Goal: Check status: Check status

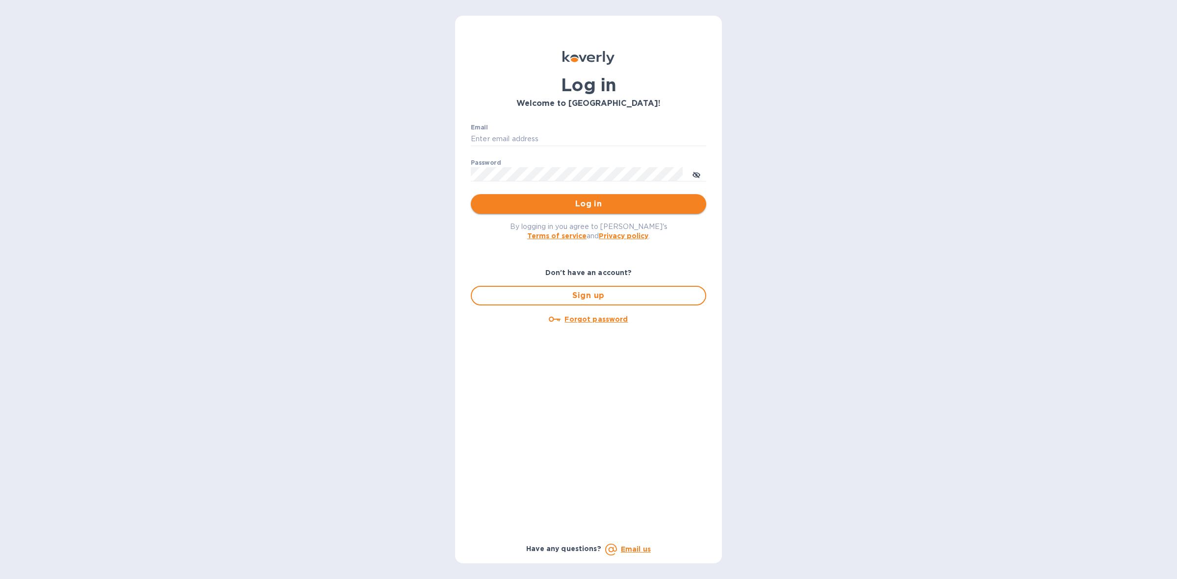
type input "edy.jun@neptuneus.com"
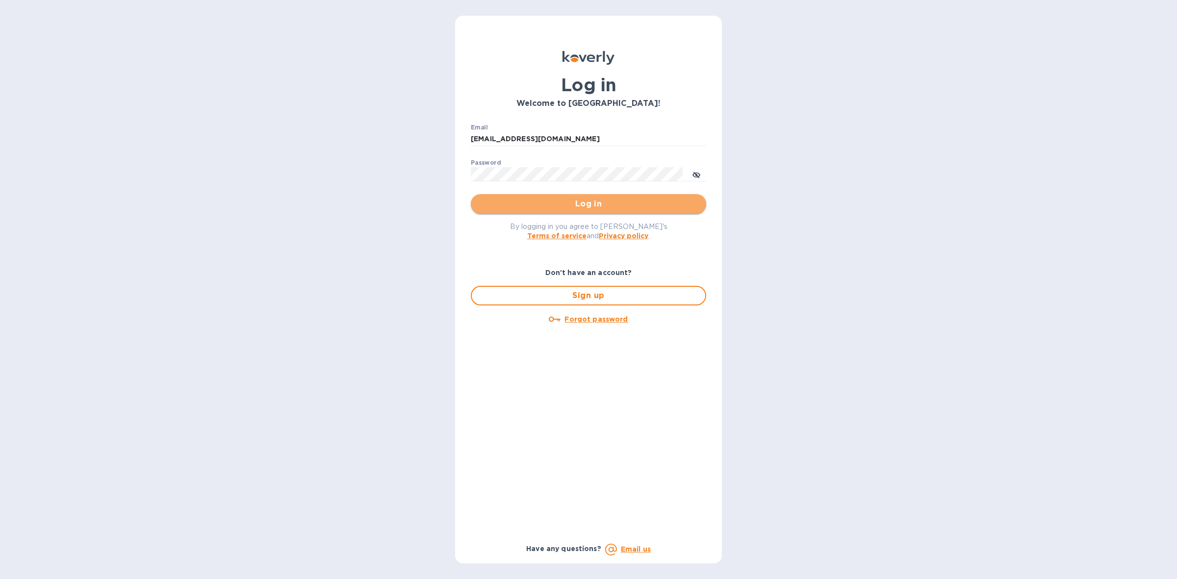
click at [584, 195] on button "Log in" at bounding box center [588, 204] width 235 height 20
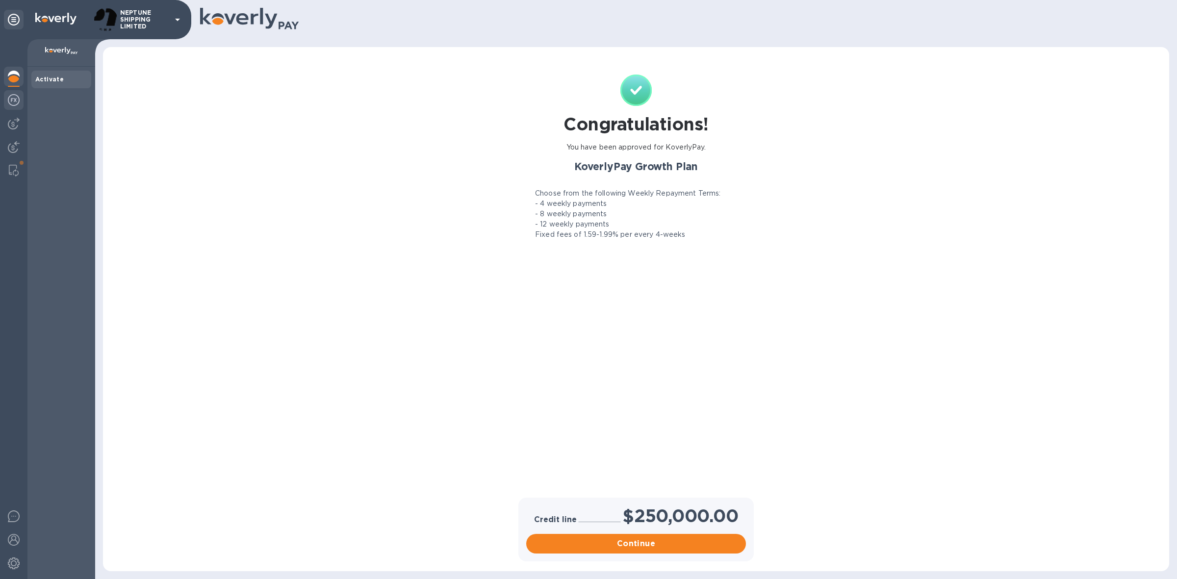
click at [10, 104] on img at bounding box center [14, 100] width 12 height 12
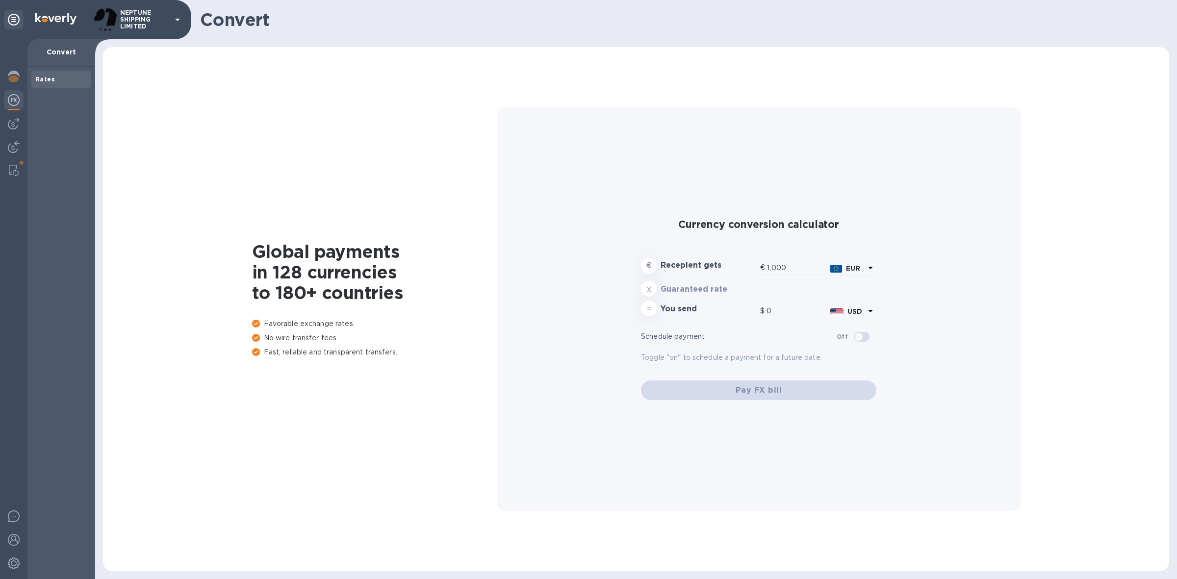
type input "1,167.31"
click at [10, 126] on img at bounding box center [14, 124] width 12 height 12
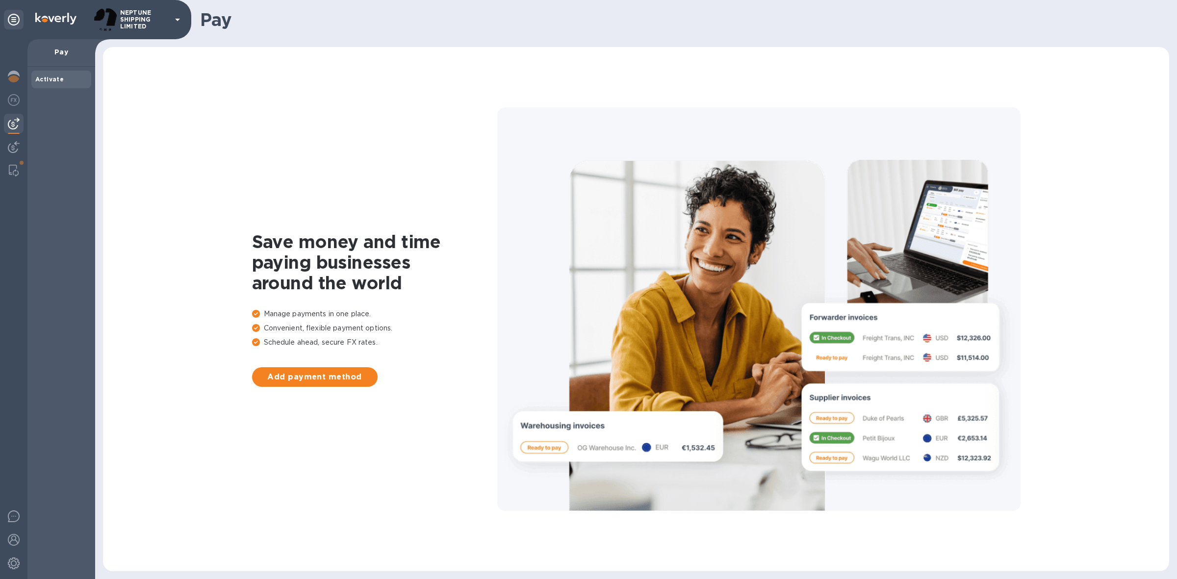
click at [16, 136] on div at bounding box center [13, 309] width 27 height 540
click at [14, 148] on img at bounding box center [14, 147] width 12 height 12
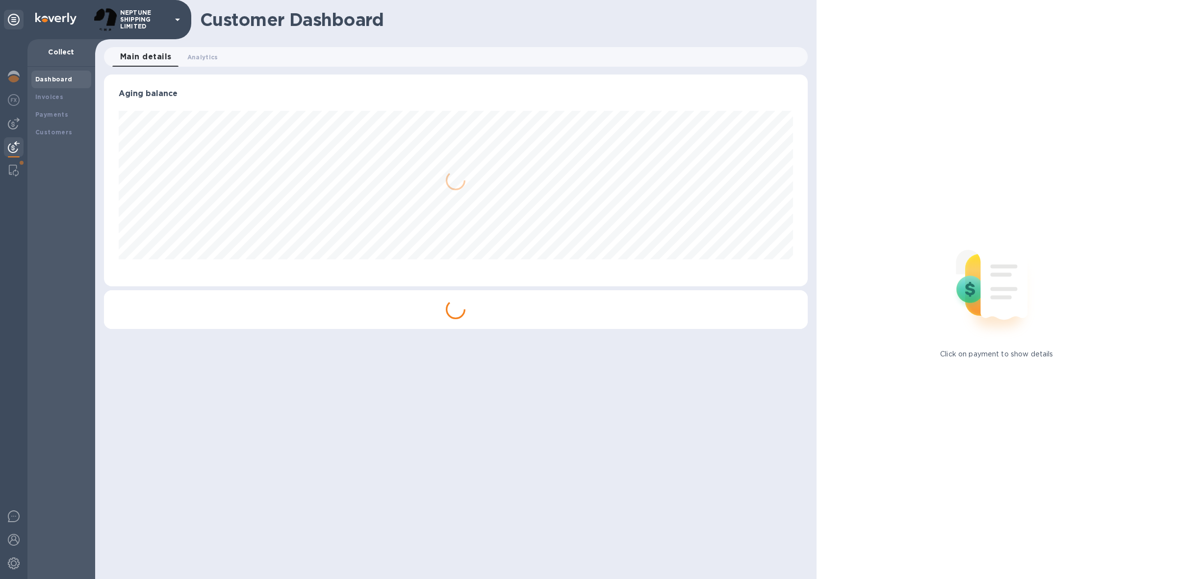
scroll to position [211, 704]
click at [55, 111] on b "Payments" at bounding box center [51, 114] width 33 height 7
